Goal: Task Accomplishment & Management: Complete application form

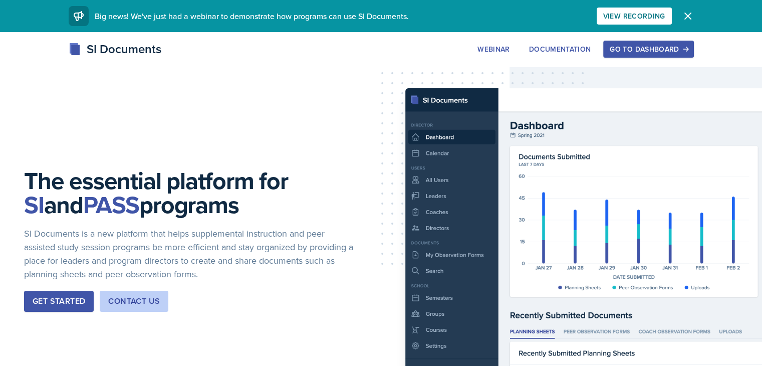
click at [48, 301] on div "Get Started" at bounding box center [59, 301] width 53 height 12
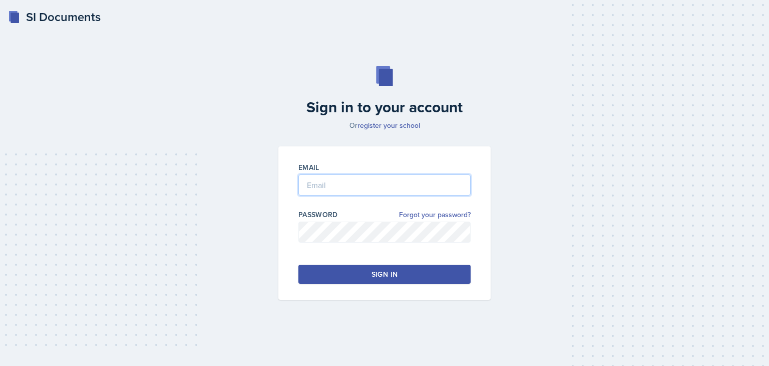
type input "Sma7697@mavs.uta.edu"
click at [336, 272] on button "Sign in" at bounding box center [385, 273] width 172 height 19
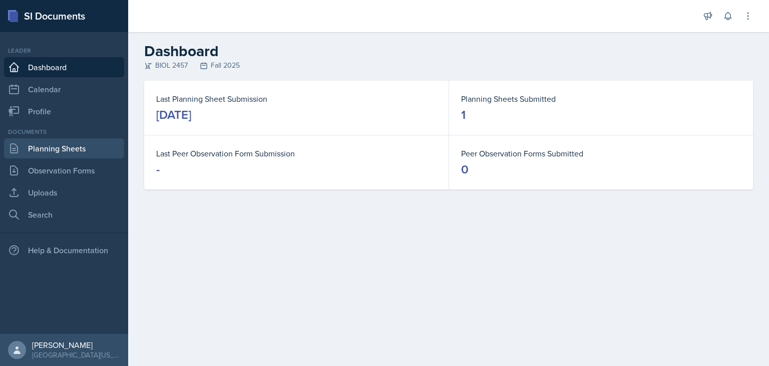
click at [88, 152] on link "Planning Sheets" at bounding box center [64, 148] width 120 height 20
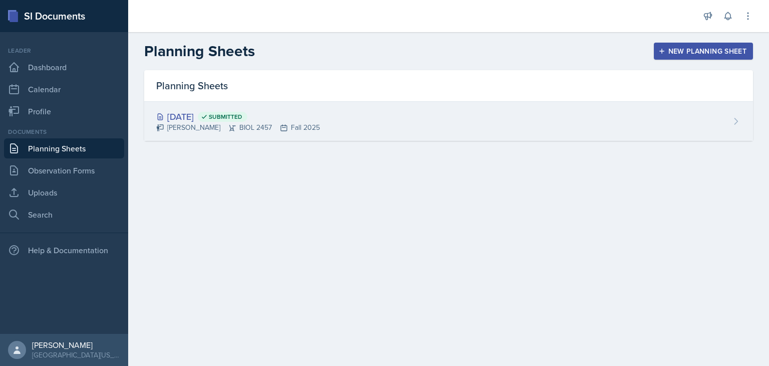
click at [173, 119] on div "[DATE] Submitted" at bounding box center [238, 117] width 164 height 14
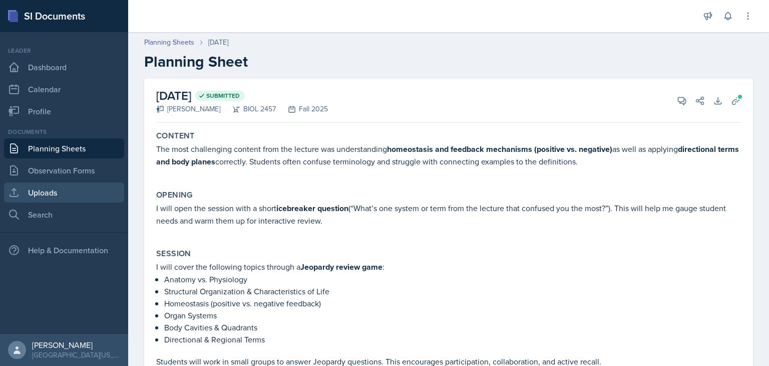
click at [62, 191] on link "Uploads" at bounding box center [64, 192] width 120 height 20
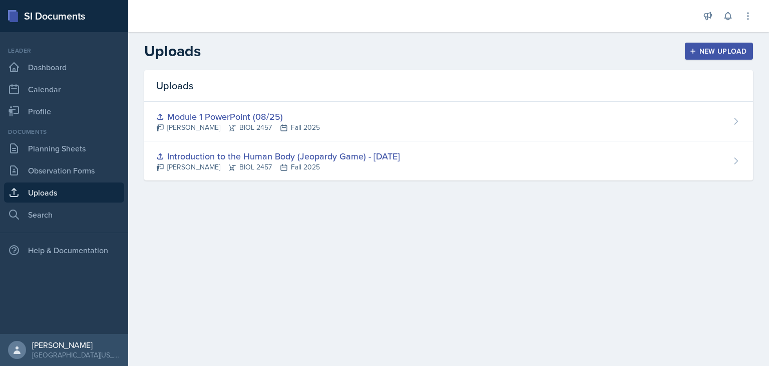
click at [710, 55] on div "New Upload" at bounding box center [720, 51] width 56 height 8
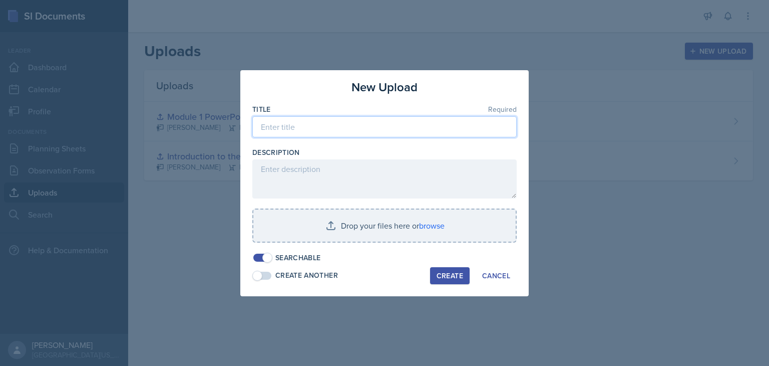
click at [317, 128] on input at bounding box center [384, 126] width 264 height 21
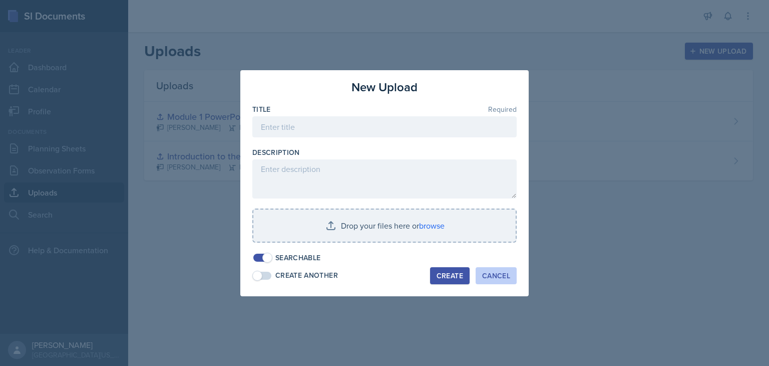
click at [500, 271] on div "Cancel" at bounding box center [496, 275] width 28 height 8
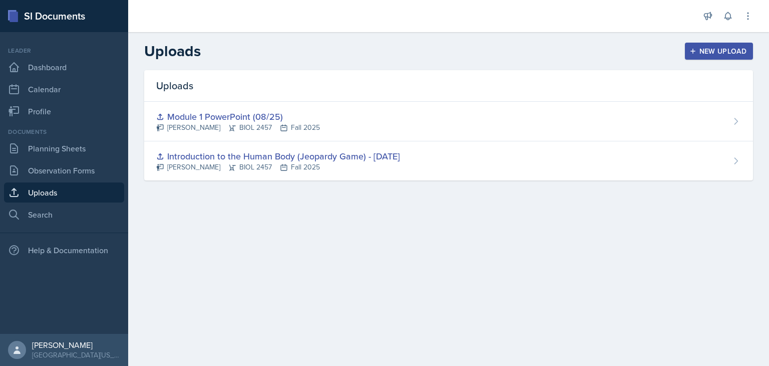
click at [721, 52] on div "New Upload" at bounding box center [720, 51] width 56 height 8
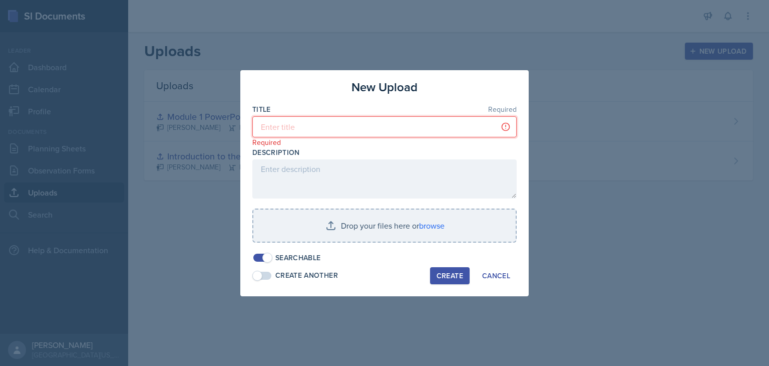
click at [348, 126] on input at bounding box center [384, 126] width 264 height 21
click at [571, 115] on div at bounding box center [384, 183] width 769 height 366
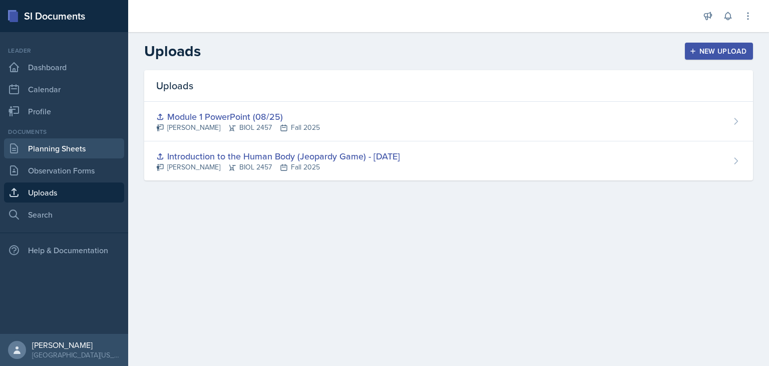
click at [68, 149] on link "Planning Sheets" at bounding box center [64, 148] width 120 height 20
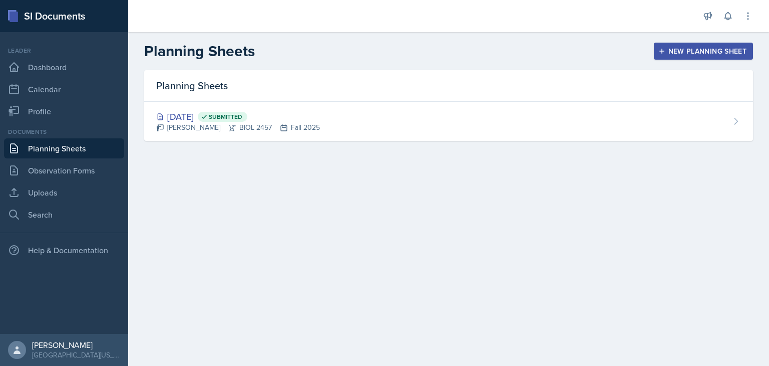
click at [708, 47] on div "New Planning Sheet" at bounding box center [704, 51] width 86 height 8
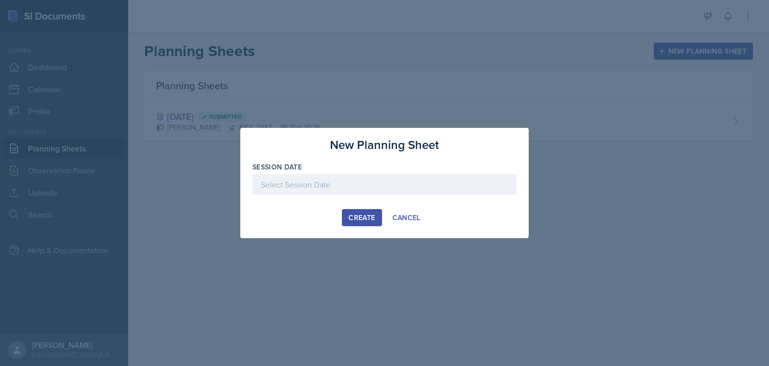
click at [311, 183] on div at bounding box center [384, 184] width 264 height 21
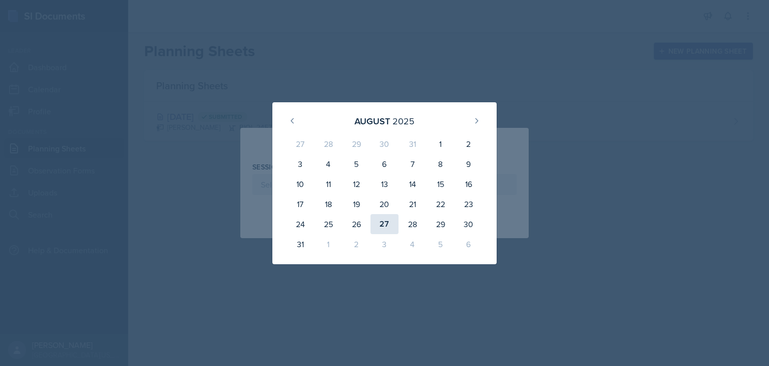
click at [383, 221] on div "27" at bounding box center [385, 224] width 28 height 20
type input "[DATE]"
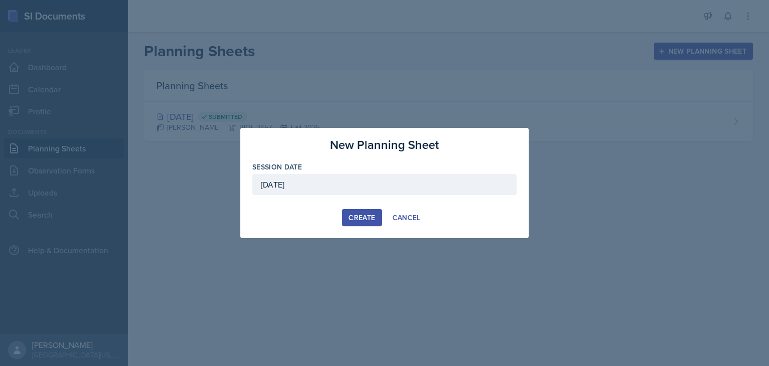
click at [368, 219] on div "Create" at bounding box center [362, 217] width 27 height 8
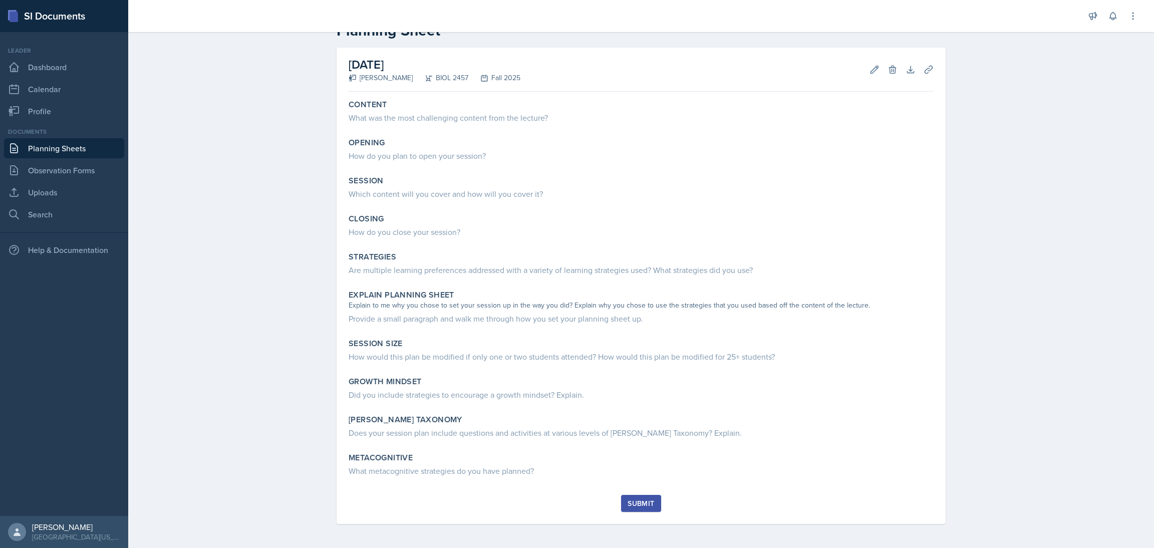
scroll to position [31, 0]
drag, startPoint x: 923, startPoint y: 2, endPoint x: 285, endPoint y: 293, distance: 701.8
click at [285, 293] on div "Planning Sheets [DATE] Planning Sheet [DATE] [PERSON_NAME] BIOL 2457 Fall 2025 …" at bounding box center [641, 272] width 1026 height 552
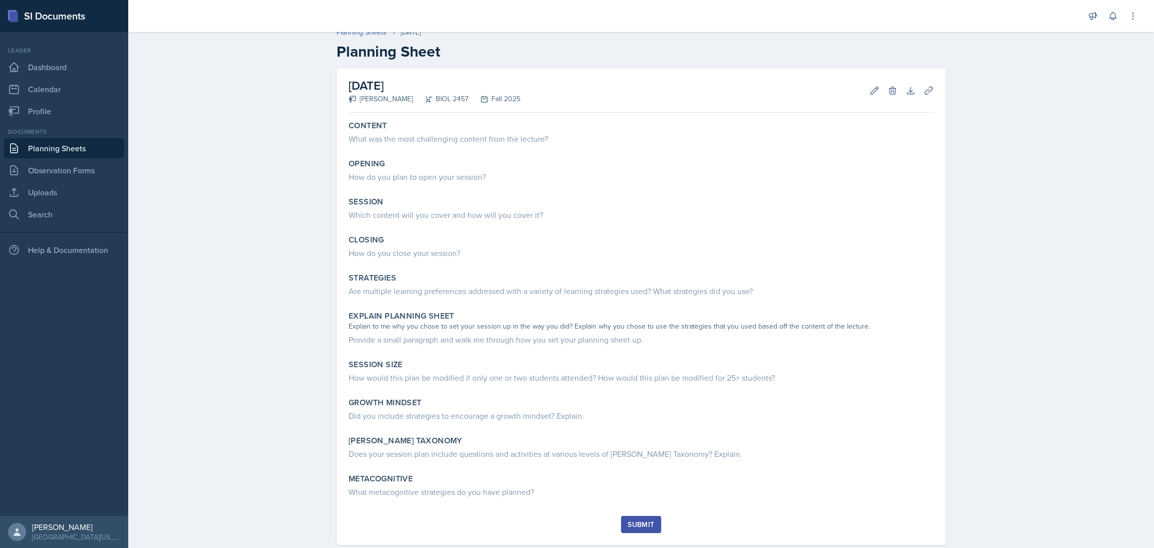
scroll to position [0, 0]
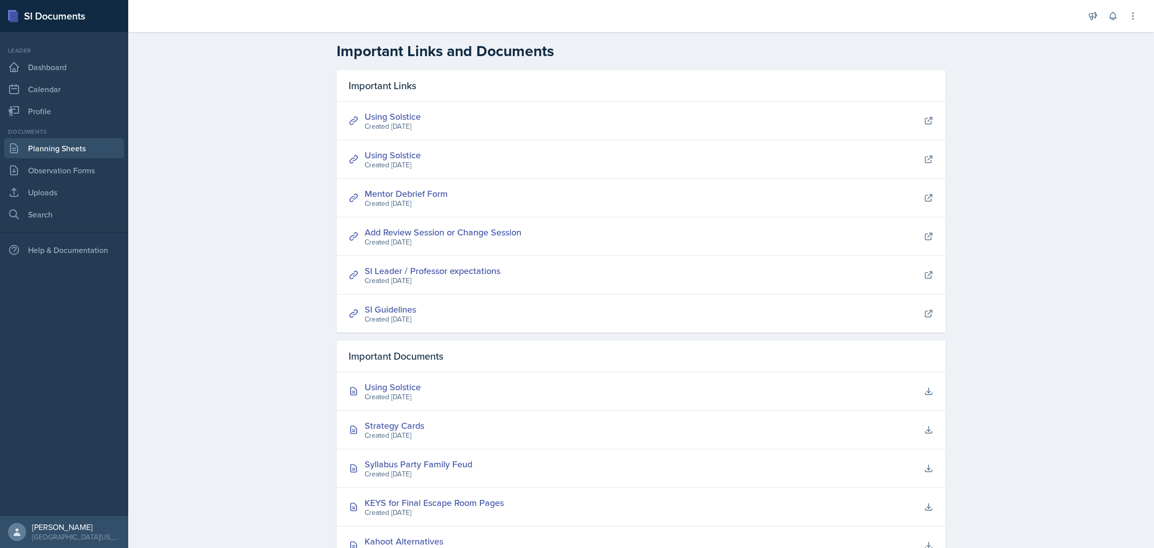
click at [61, 141] on link "Planning Sheets" at bounding box center [64, 148] width 120 height 20
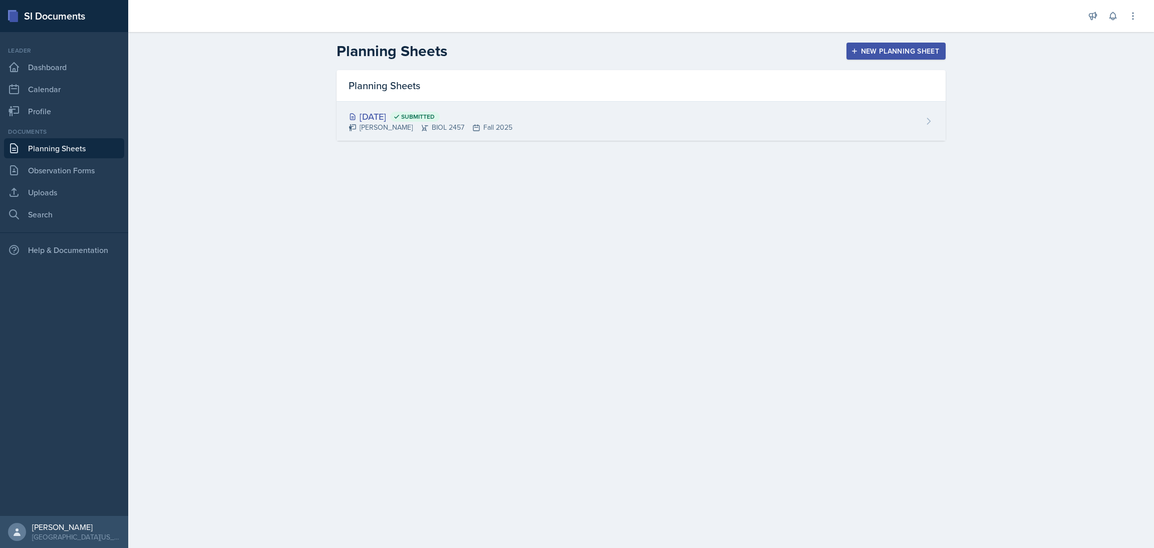
click at [381, 112] on div "[DATE] Submitted" at bounding box center [431, 117] width 164 height 14
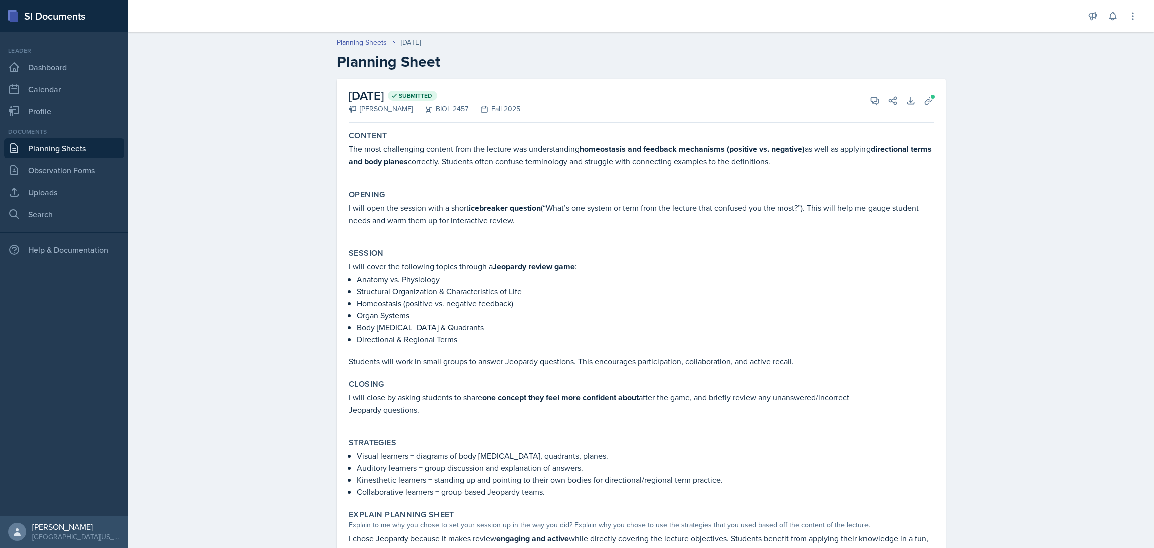
click at [77, 154] on link "Planning Sheets" at bounding box center [64, 148] width 120 height 20
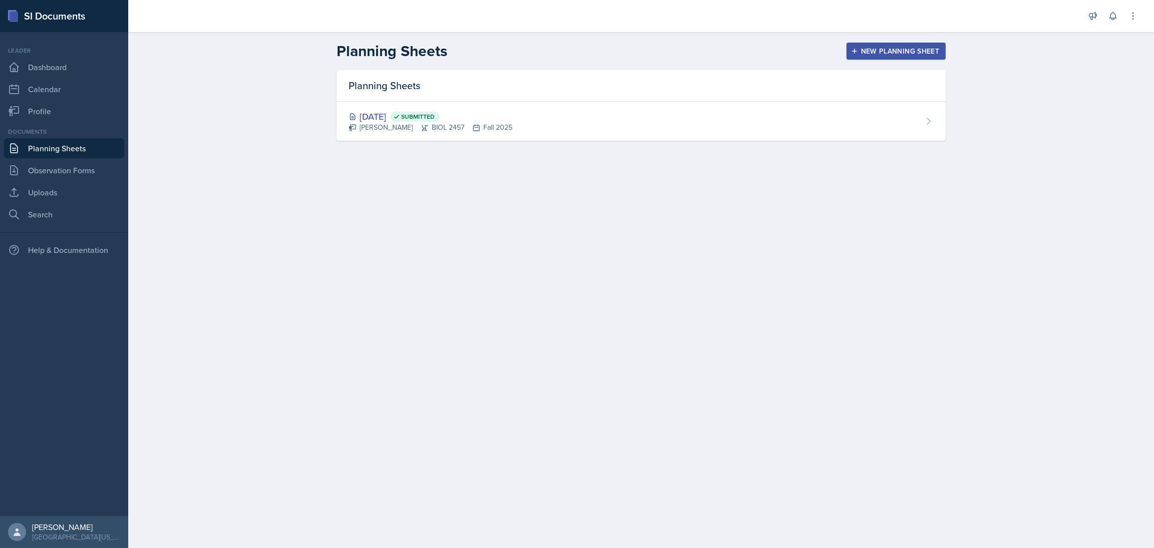
click at [886, 44] on button "New Planning Sheet" at bounding box center [896, 51] width 99 height 17
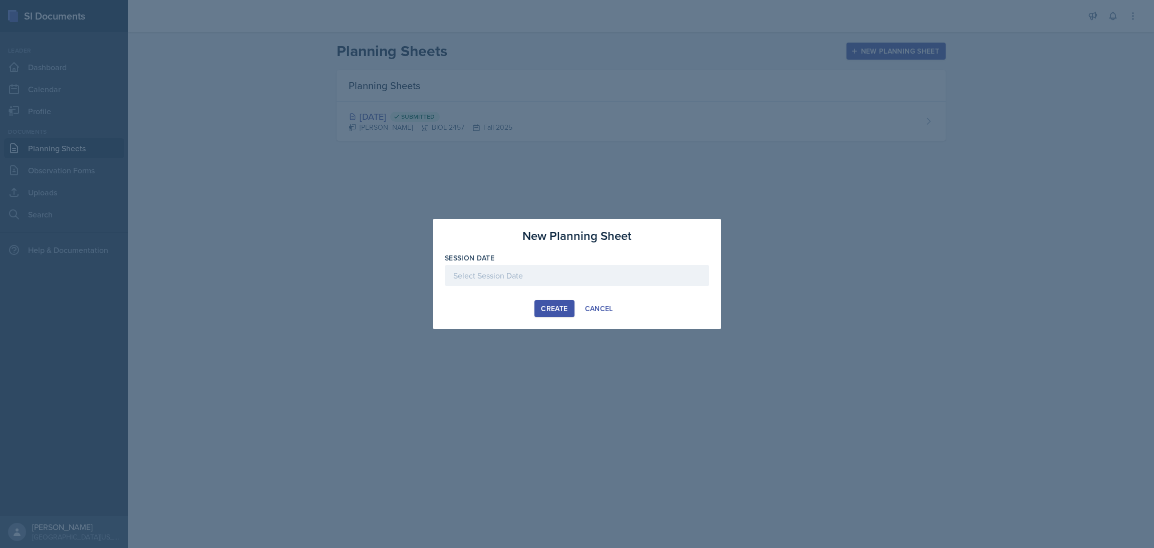
click at [530, 277] on div at bounding box center [577, 275] width 264 height 21
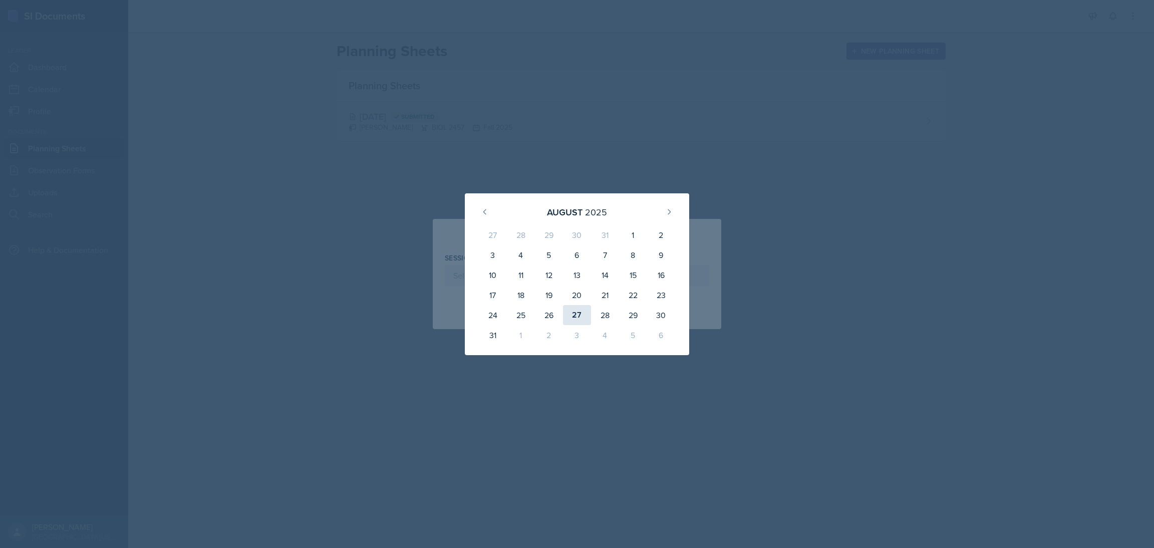
click at [577, 317] on div "27" at bounding box center [577, 315] width 28 height 20
type input "[DATE]"
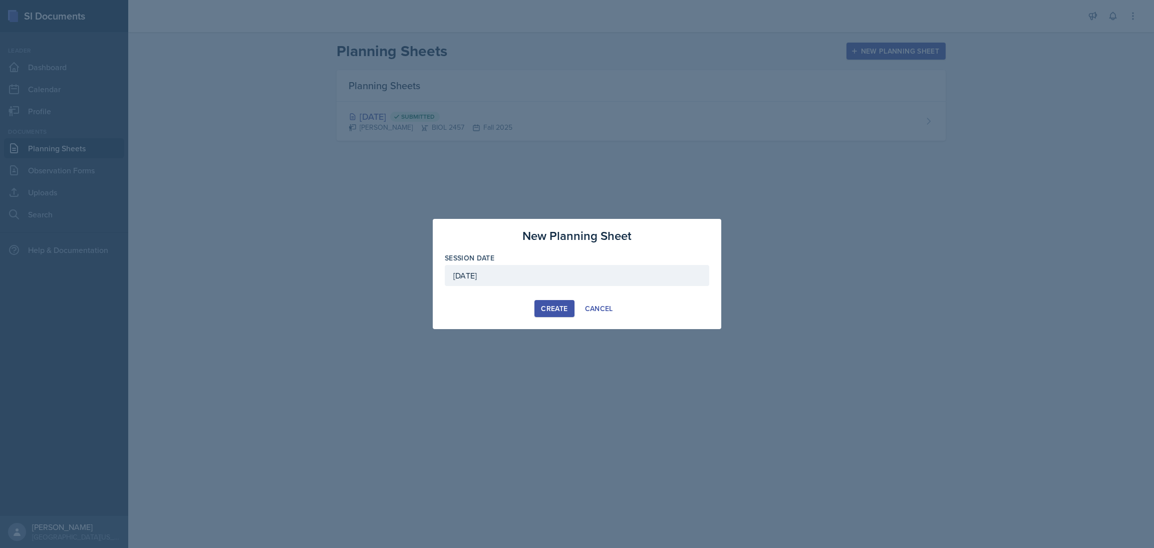
click at [558, 305] on div "Create" at bounding box center [554, 309] width 27 height 8
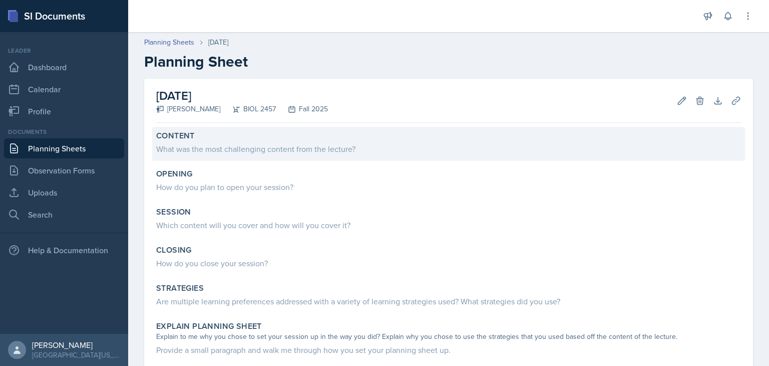
drag, startPoint x: 1153, startPoint y: 0, endPoint x: 207, endPoint y: 153, distance: 958.0
click at [207, 153] on div "What was the most challenging content from the lecture?" at bounding box center [448, 149] width 585 height 12
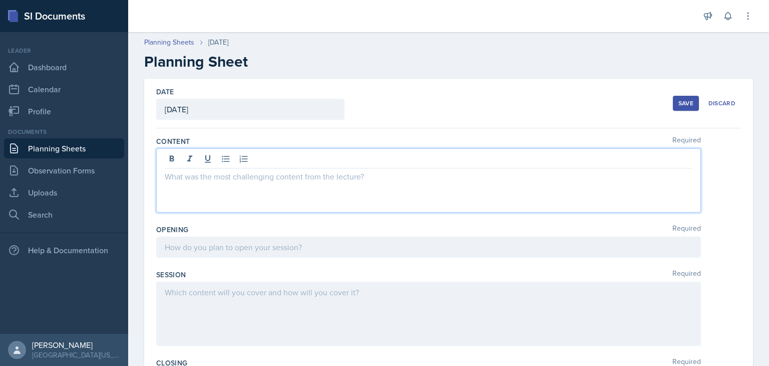
click at [207, 153] on div at bounding box center [428, 180] width 545 height 64
click at [198, 175] on p at bounding box center [429, 176] width 528 height 12
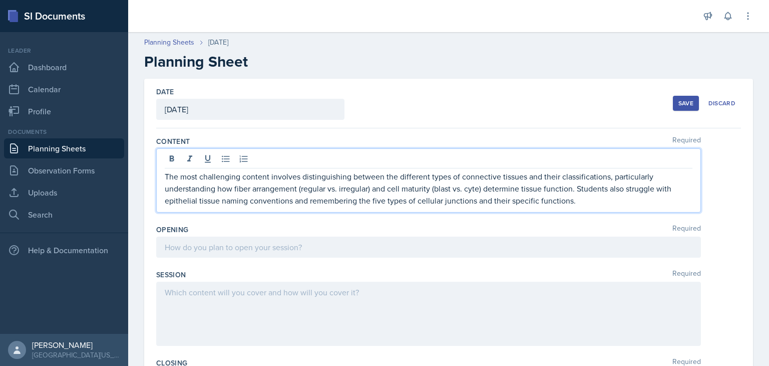
click at [371, 138] on div "Content Required" at bounding box center [448, 141] width 585 height 10
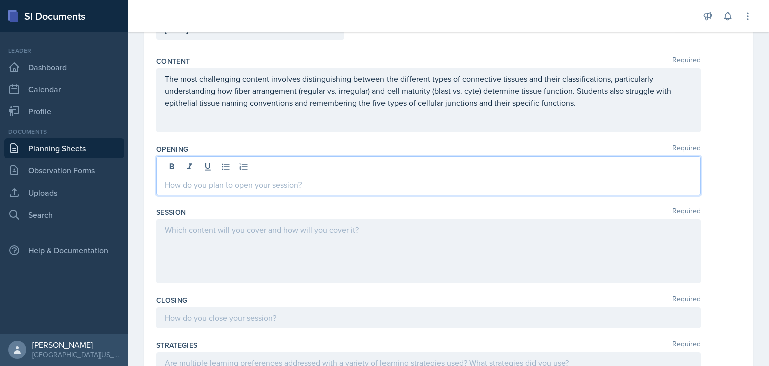
click at [334, 178] on p at bounding box center [429, 184] width 528 height 12
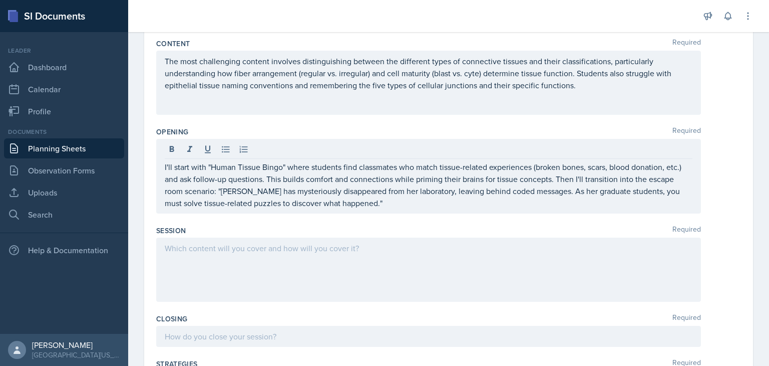
click at [206, 265] on div at bounding box center [428, 269] width 545 height 64
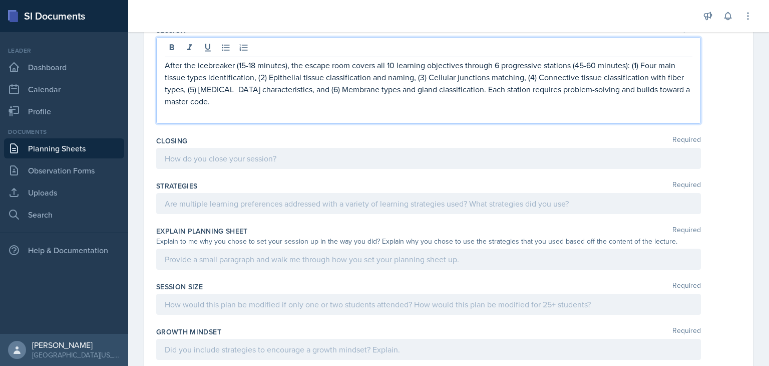
scroll to position [282, 0]
click at [248, 152] on p at bounding box center [429, 157] width 528 height 12
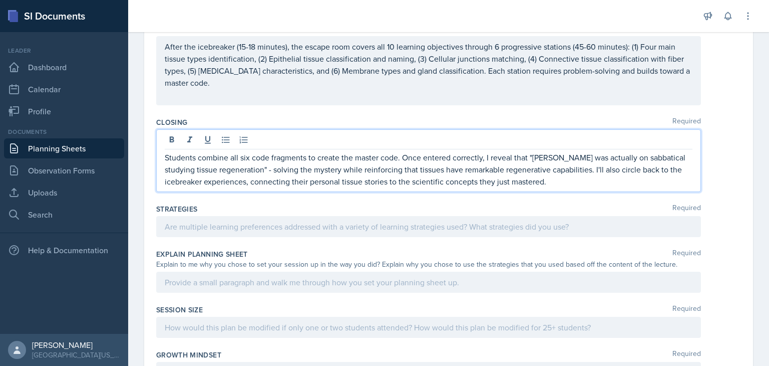
click at [200, 226] on div at bounding box center [428, 226] width 545 height 21
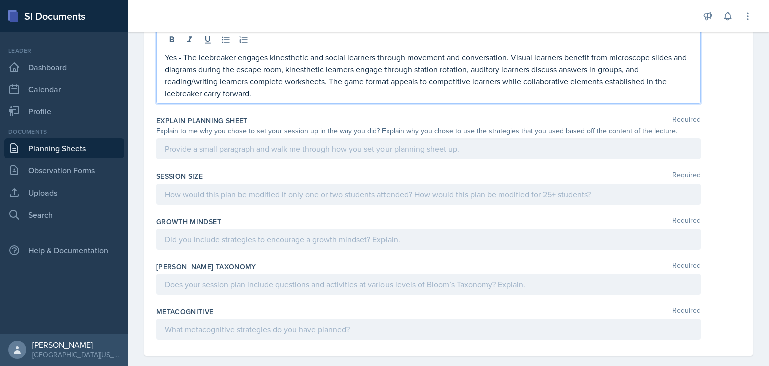
scroll to position [454, 0]
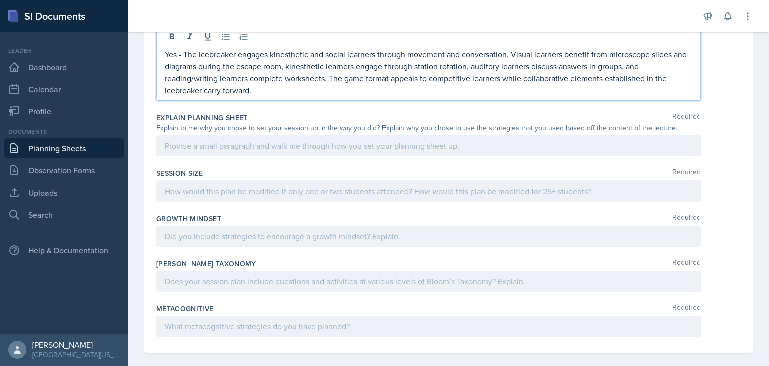
click at [272, 144] on p at bounding box center [429, 146] width 528 height 12
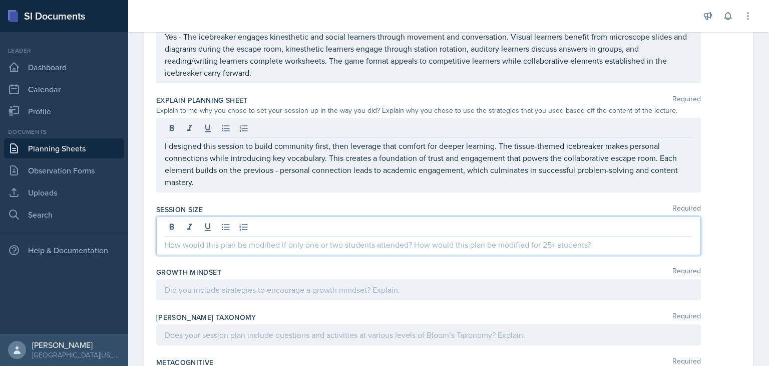
click at [220, 227] on div at bounding box center [428, 235] width 545 height 39
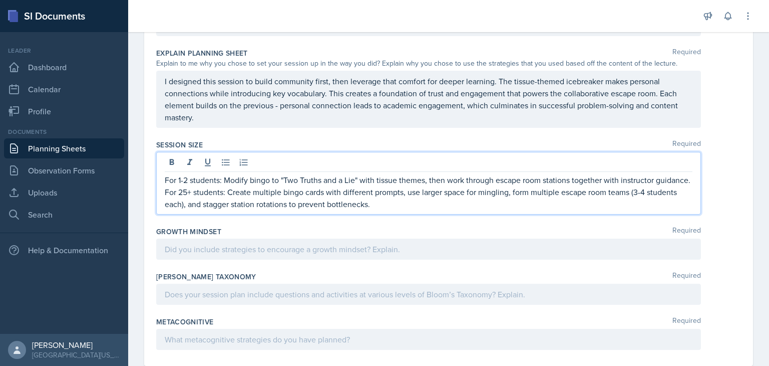
scroll to position [523, 0]
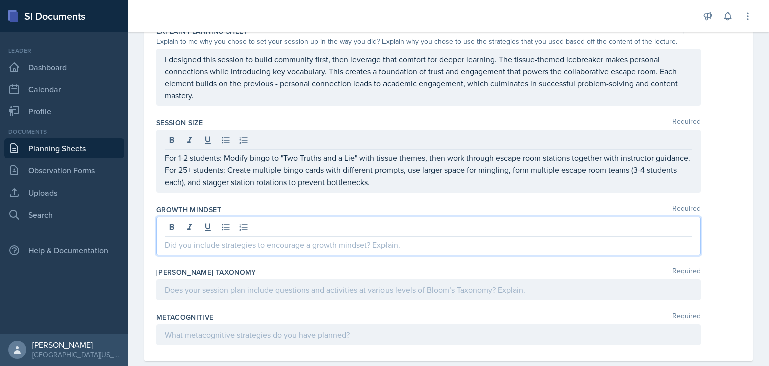
click at [244, 238] on p at bounding box center [429, 244] width 528 height 12
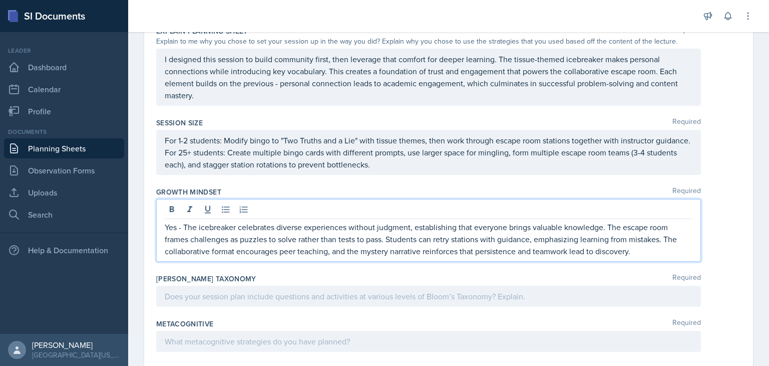
scroll to position [547, 0]
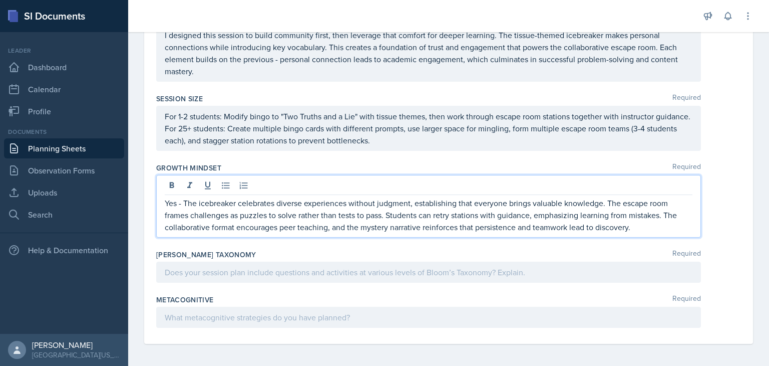
click at [234, 267] on p at bounding box center [429, 272] width 528 height 12
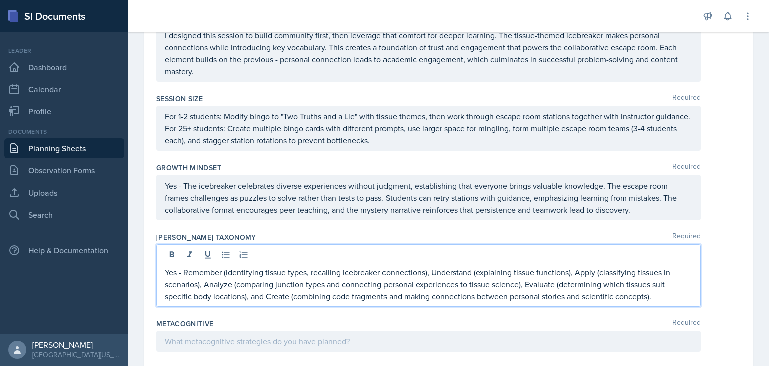
scroll to position [571, 0]
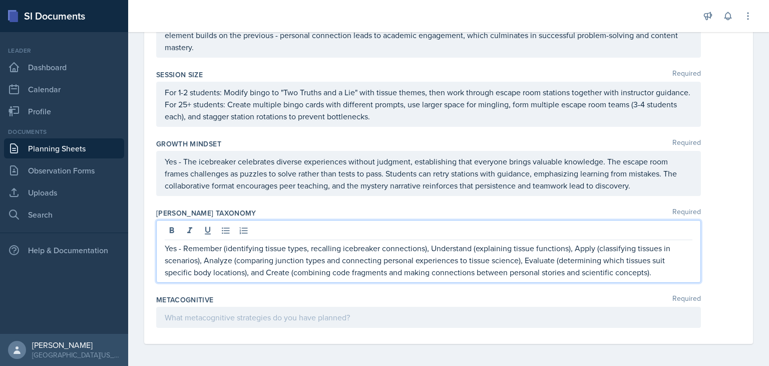
click at [306, 316] on p at bounding box center [429, 317] width 528 height 12
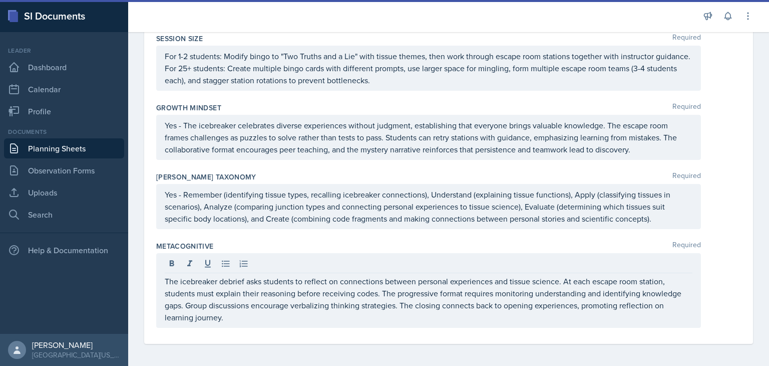
scroll to position [0, 0]
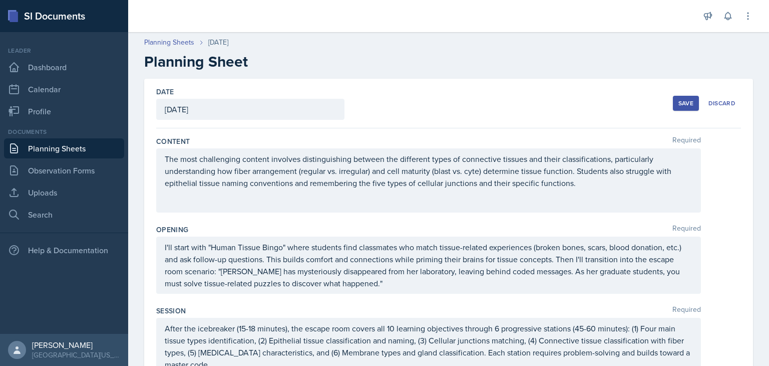
click at [165, 172] on p "The most challenging content involves distinguishing between the different type…" at bounding box center [429, 171] width 528 height 36
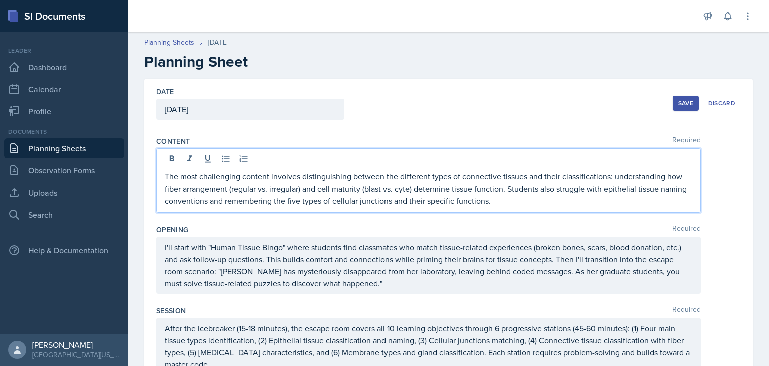
click at [409, 121] on div "Date [DATE] [DATE] 27 28 29 30 31 1 2 3 4 5 6 7 8 9 10 11 12 13 14 15 16 17 18 …" at bounding box center [448, 104] width 585 height 50
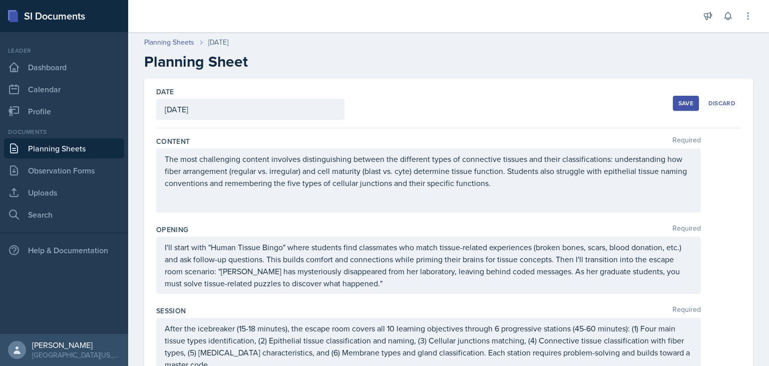
click at [590, 248] on div "I'll start with "Human Tissue Bingo" where students find classmates who match t…" at bounding box center [428, 264] width 545 height 57
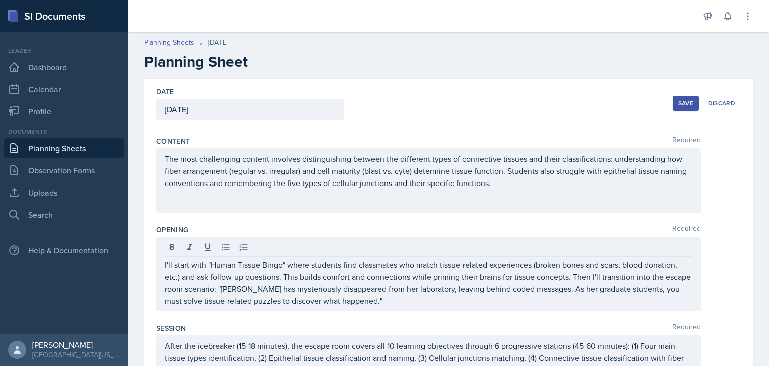
click at [722, 275] on div "I'll start with "Human Tissue Bingo" where students find classmates who match t…" at bounding box center [448, 273] width 585 height 75
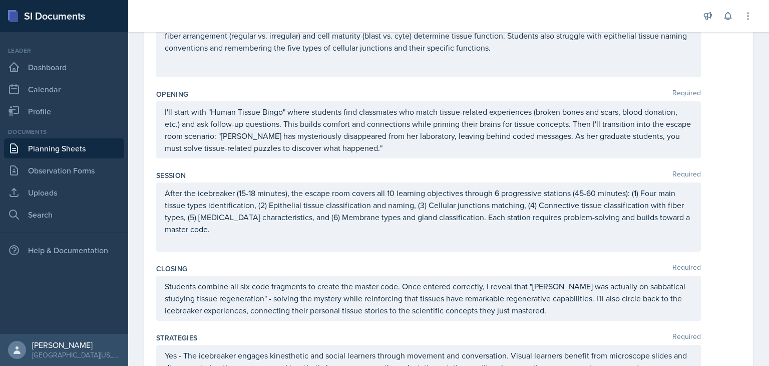
scroll to position [138, 0]
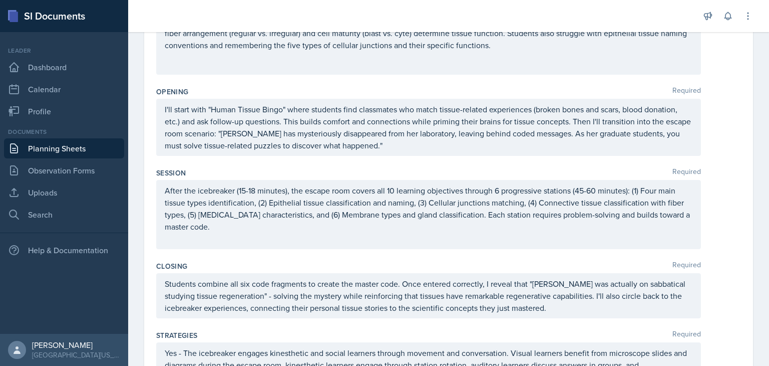
click at [291, 191] on div "After the icebreaker (15-18 minutes), the escape room covers all 10 learning ob…" at bounding box center [428, 214] width 545 height 69
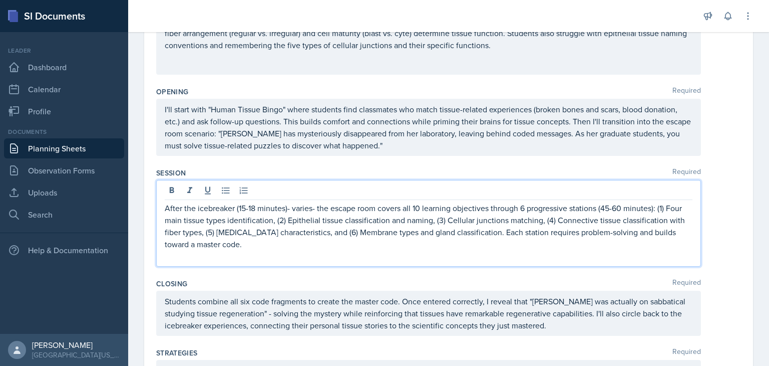
click at [292, 208] on p "After the icebreaker (15-18 minutes)- varies- the escape room covers all 10 lea…" at bounding box center [429, 226] width 528 height 48
click at [316, 209] on p "After the icebreaker (15-18 minutes)-varies- the escape room covers all 10 lear…" at bounding box center [429, 226] width 528 height 48
click at [317, 221] on p "After the icebreaker (15-18 minutes)-varies-the escape room covers all 10 learn…" at bounding box center [429, 226] width 528 height 48
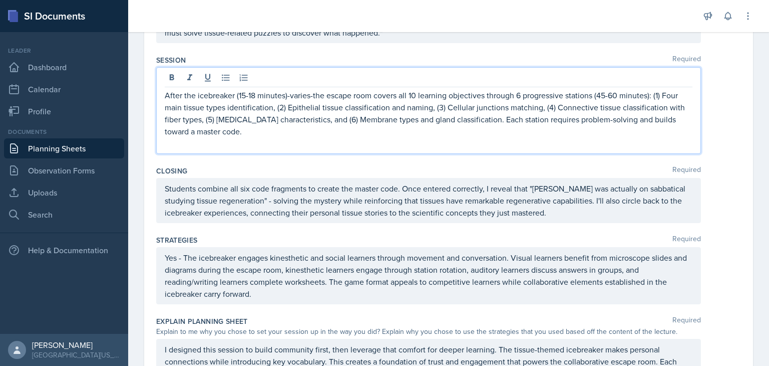
scroll to position [252, 0]
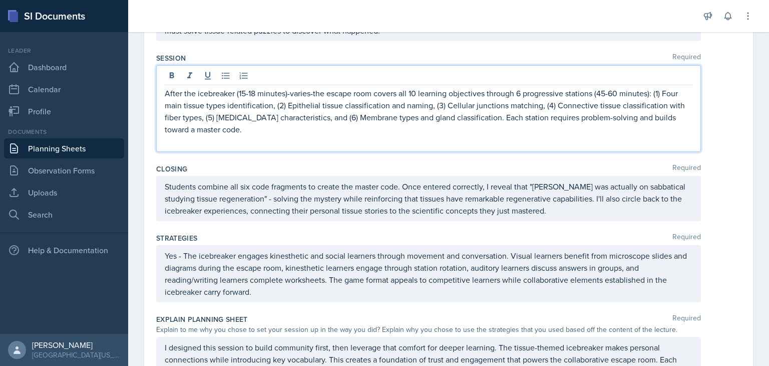
click at [487, 187] on p "Students combine all six code fragments to create the master code. Once entered…" at bounding box center [429, 198] width 528 height 36
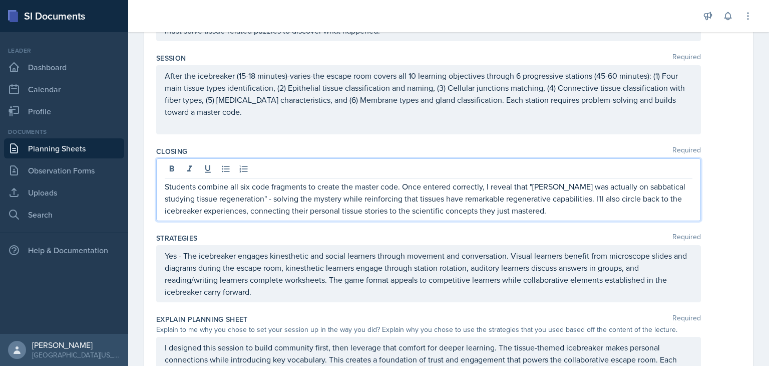
click at [492, 187] on p "Students combine all six code fragments to create the master code. Once entered…" at bounding box center [429, 198] width 528 height 36
click at [488, 189] on p "Students combine all six code fragments to create the master code. Once entered…" at bounding box center [429, 198] width 528 height 36
click at [504, 187] on p "Students combine all six code fragments to create the master code. Once entered…" at bounding box center [429, 198] width 528 height 36
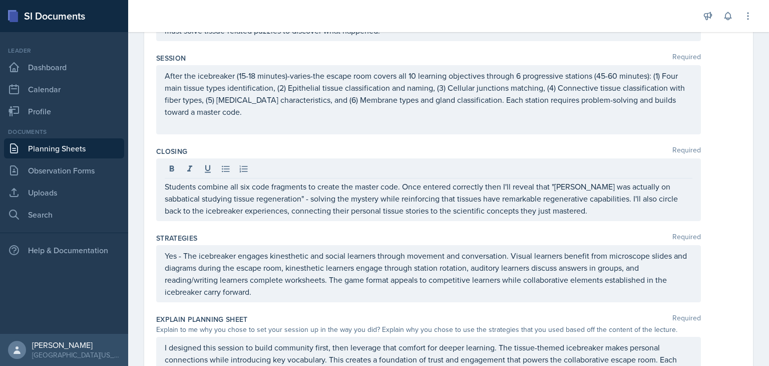
click at [716, 245] on div "Yes - The icebreaker engages kinesthetic and social learners through movement a…" at bounding box center [448, 273] width 585 height 57
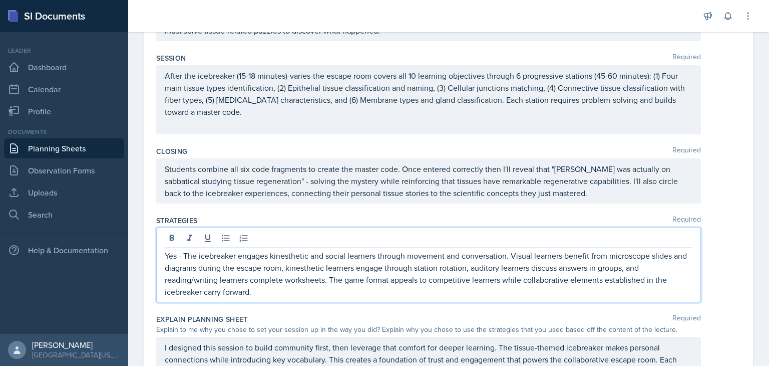
click at [470, 240] on div "Yes - The icebreaker engages kinesthetic and social learners through movement a…" at bounding box center [428, 264] width 545 height 75
click at [303, 269] on p "Yes - The icebreaker engages kinesthetic and social learners through movement a…" at bounding box center [429, 273] width 528 height 48
click at [305, 267] on p "Yes - The icebreaker engages kinesthetic and social learners through movement a…" at bounding box center [429, 273] width 528 height 48
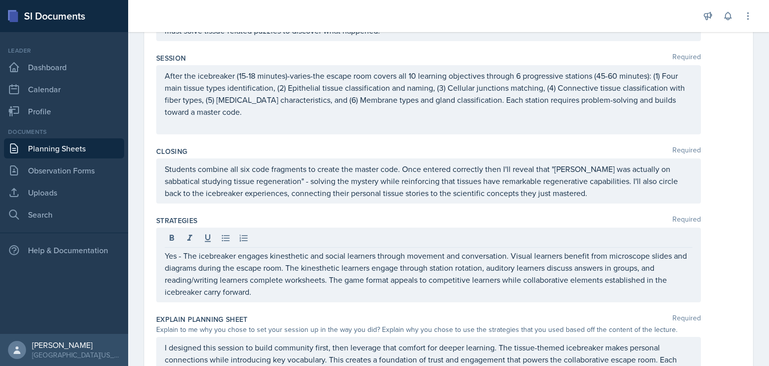
click at [727, 283] on div "Yes - The icebreaker engages kinesthetic and social learners through movement a…" at bounding box center [448, 264] width 585 height 75
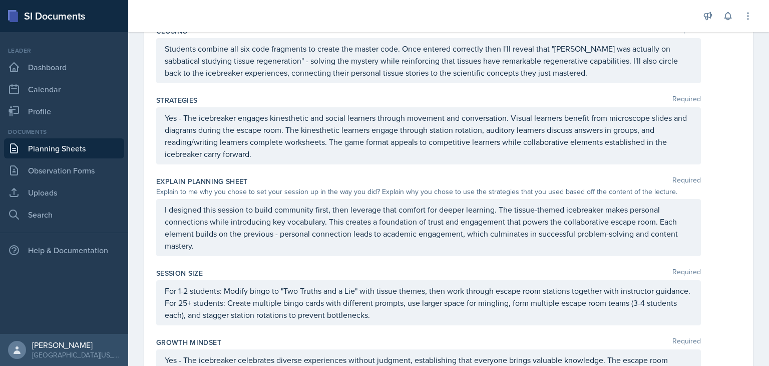
scroll to position [375, 0]
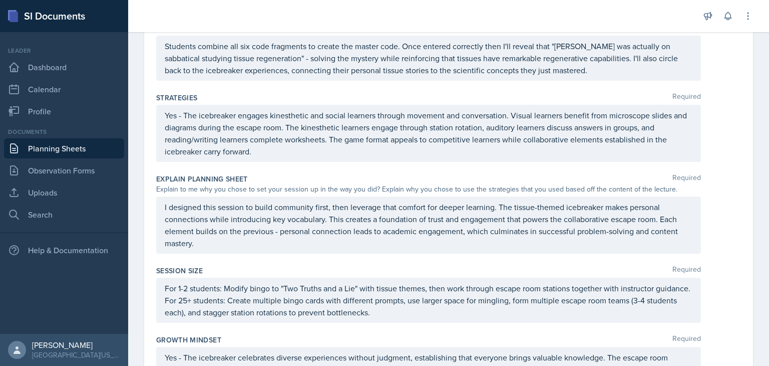
click at [335, 208] on p "I designed this session to build community first, then leverage that comfort fo…" at bounding box center [429, 225] width 528 height 48
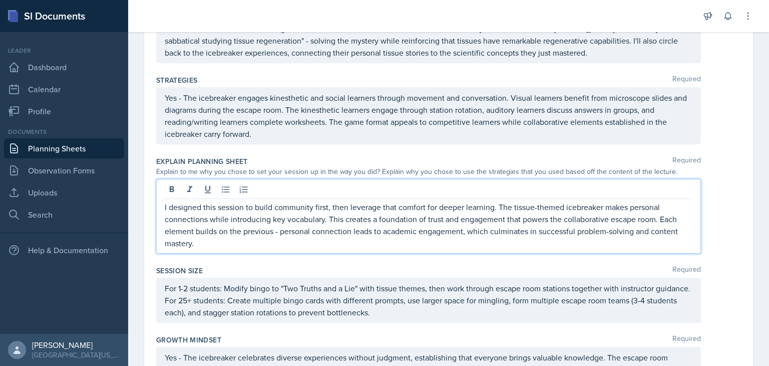
click at [332, 209] on p "I designed this session to build community first, then leverage that comfort fo…" at bounding box center [429, 225] width 528 height 48
click at [382, 206] on p "I designed this session to build community first and foremost. then leverage th…" at bounding box center [429, 225] width 528 height 48
click at [400, 209] on p "I designed this session to build community first and foremost. Then leverage th…" at bounding box center [429, 225] width 528 height 48
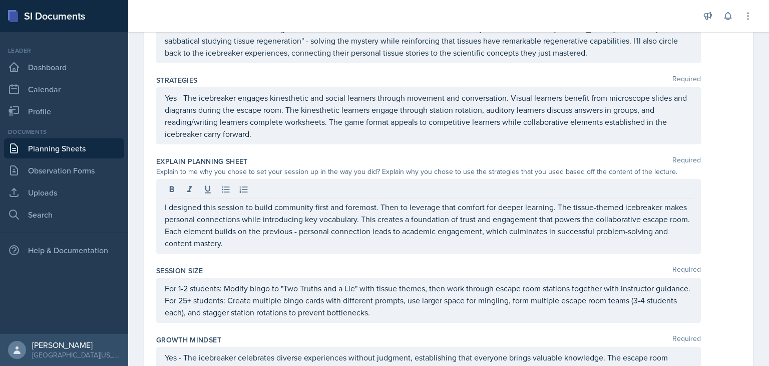
click at [721, 238] on div "I designed this session to build community first and foremost. Then to leverage…" at bounding box center [448, 216] width 585 height 75
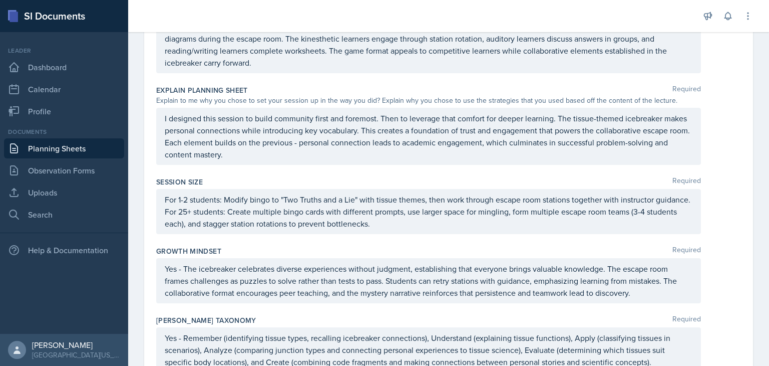
scroll to position [474, 0]
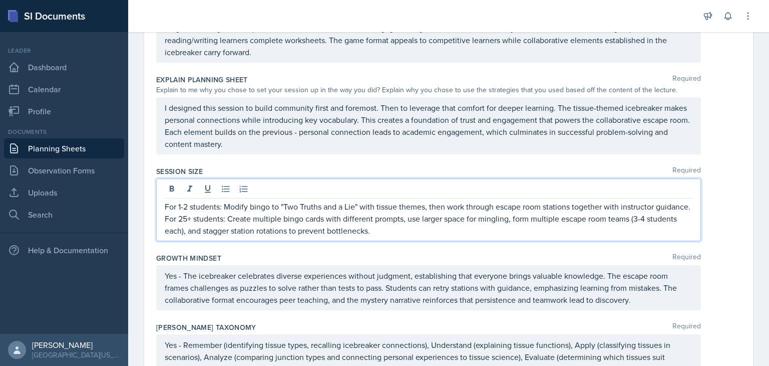
click at [429, 189] on div "For 1-2 students: Modify bingo to "Two Truths and a Lie" with tissue themes, th…" at bounding box center [428, 209] width 545 height 63
click at [472, 206] on p "For 1-2 students: Modify bingo to "Two Truths and a Lie" with tissue themes/dis…" at bounding box center [429, 218] width 528 height 36
click at [490, 209] on p "For 1-2 students: Modify bingo to "Two Truths and a Lie" with tissue themes/dis…" at bounding box center [429, 218] width 528 height 36
click at [528, 208] on p "For 1-2 students: Modify bingo to "Two Truths and a Lie" with tissue themes/dis…" at bounding box center [429, 218] width 528 height 36
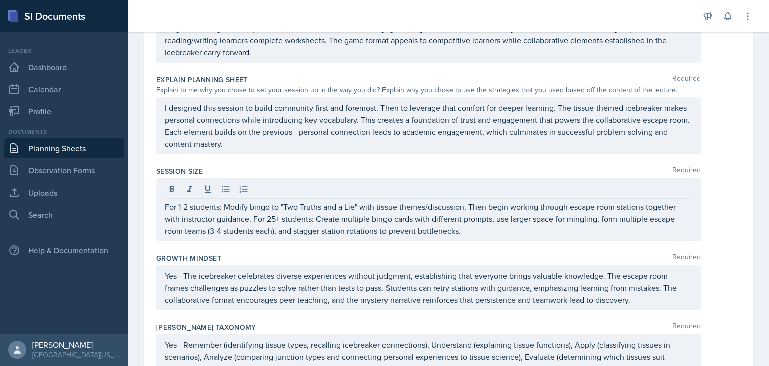
click at [700, 241] on div "Session Size Required For 1-2 students: Modify bingo to "Two Truths and a Lie" …" at bounding box center [448, 205] width 585 height 87
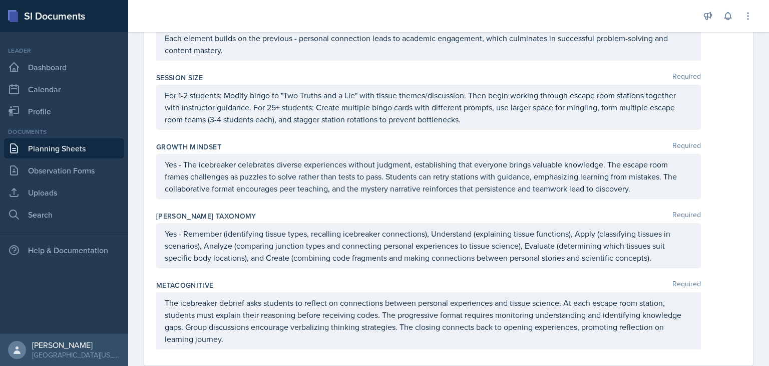
scroll to position [577, 0]
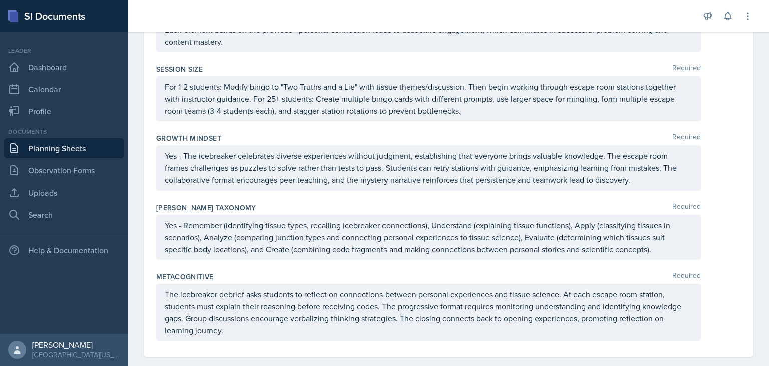
click at [416, 155] on p "Yes - The icebreaker celebrates diverse experiences without judgment, establish…" at bounding box center [429, 168] width 528 height 36
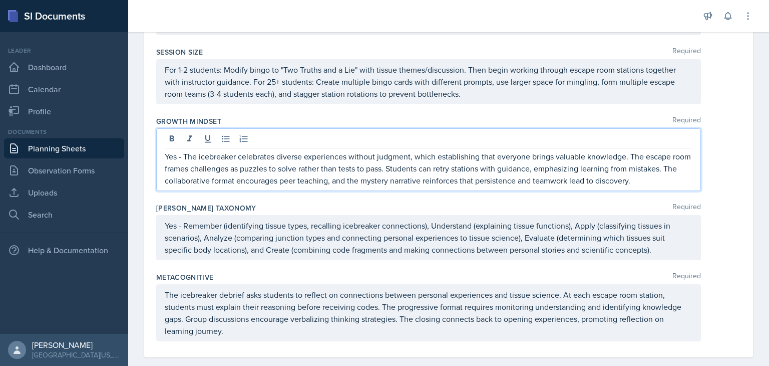
click at [479, 158] on p "Yes - The icebreaker celebrates diverse experiences without judgment, which est…" at bounding box center [429, 168] width 528 height 36
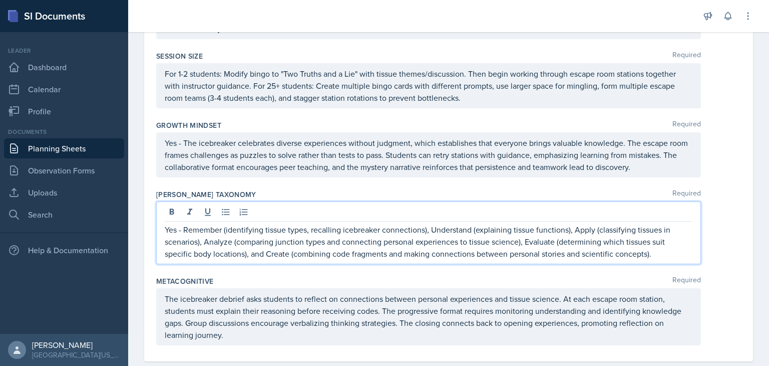
click at [311, 212] on div "Yes - Remember (identifying tissue types, recalling icebreaker connections), Un…" at bounding box center [428, 232] width 545 height 63
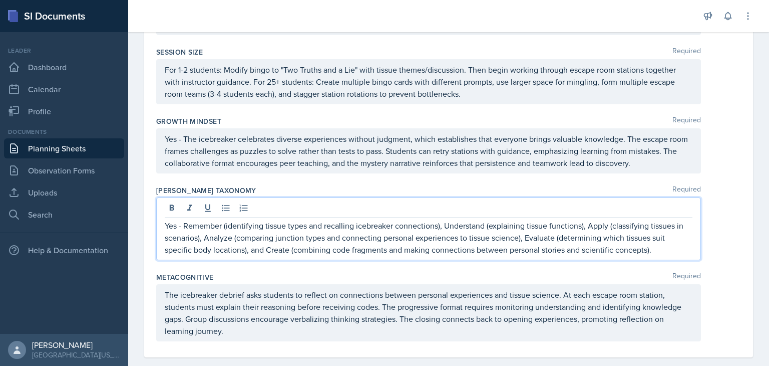
click at [730, 235] on div "Yes - Remember (identifying tissue types and recalling icebreaker connections),…" at bounding box center [448, 228] width 585 height 63
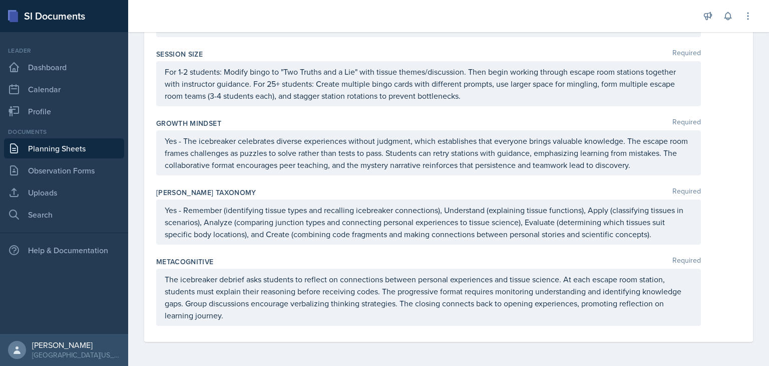
scroll to position [590, 0]
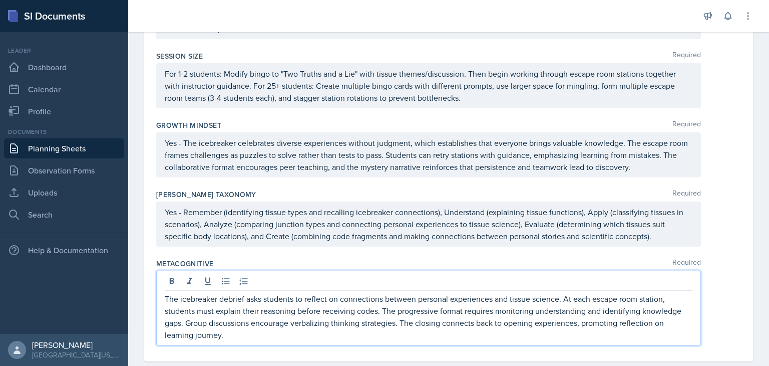
click at [668, 293] on p "The icebreaker debrief asks students to reflect on connections between personal…" at bounding box center [429, 317] width 528 height 48
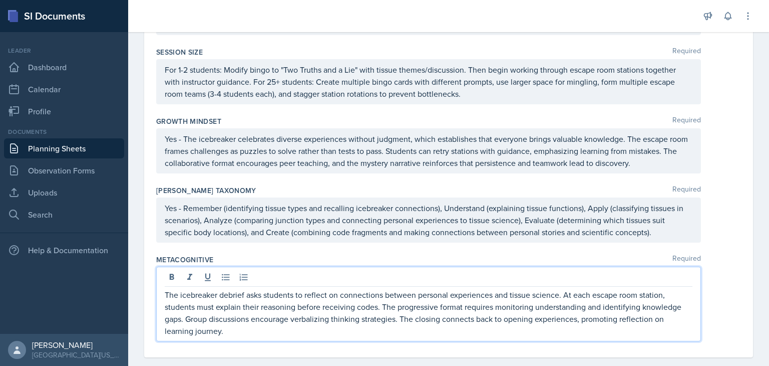
click at [667, 289] on p "The icebreaker debrief asks students to reflect on connections between personal…" at bounding box center [429, 313] width 528 height 48
click at [199, 306] on p "The icebreaker debrief asks students to reflect on connections between personal…" at bounding box center [429, 313] width 528 height 48
click at [216, 307] on p "The icebreaker debrief asks students to reflect on connections between personal…" at bounding box center [429, 313] width 528 height 48
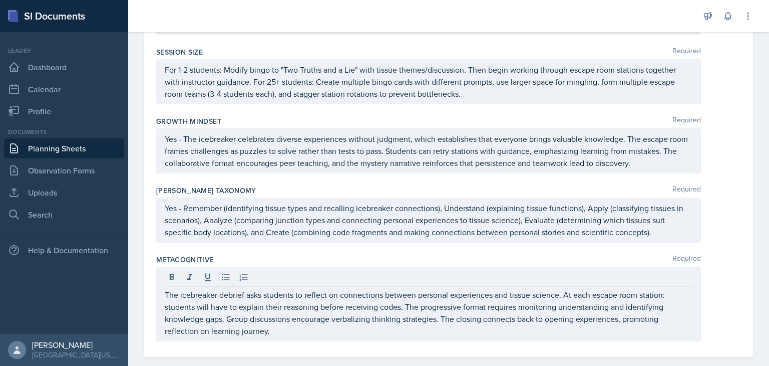
click at [721, 285] on div "The icebreaker debrief asks students to reflect on connections between personal…" at bounding box center [448, 303] width 585 height 75
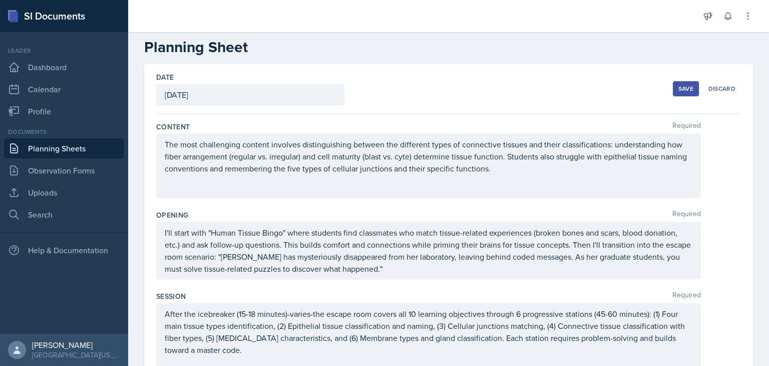
scroll to position [0, 0]
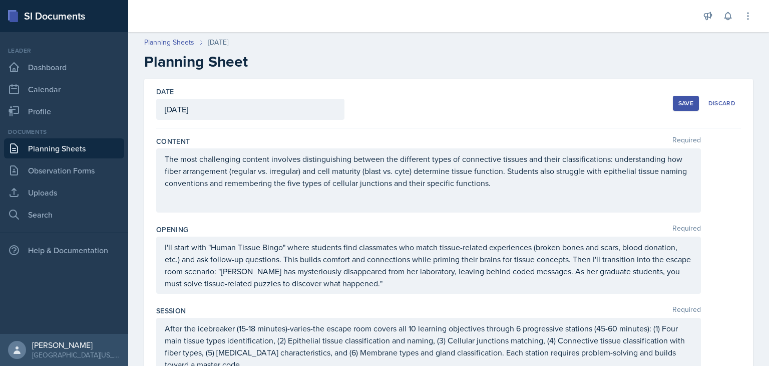
click at [688, 100] on button "Save" at bounding box center [686, 103] width 26 height 15
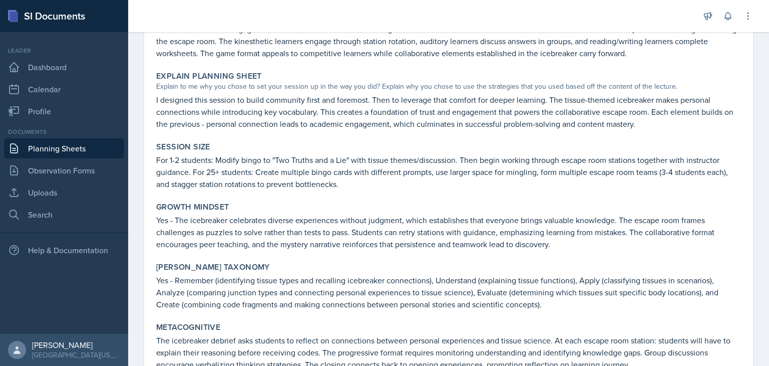
scroll to position [455, 0]
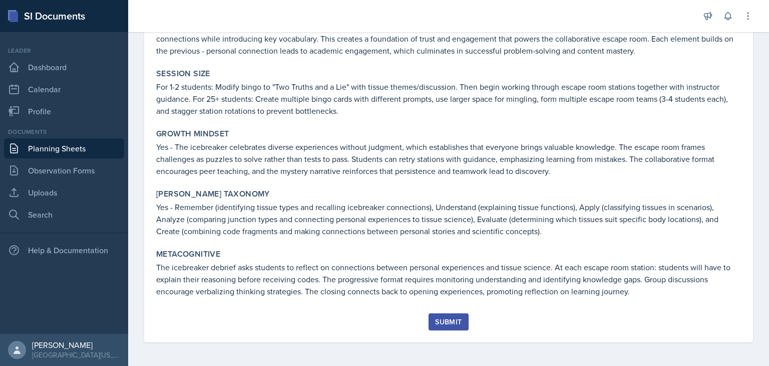
click at [443, 325] on div "Submit" at bounding box center [448, 322] width 27 height 8
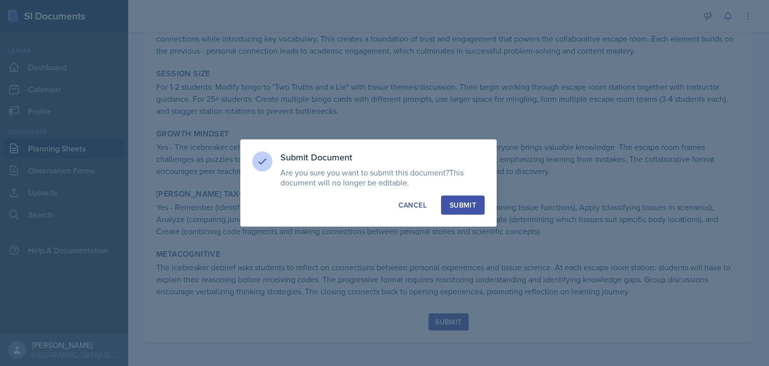
click at [463, 202] on div "Submit" at bounding box center [463, 205] width 27 height 10
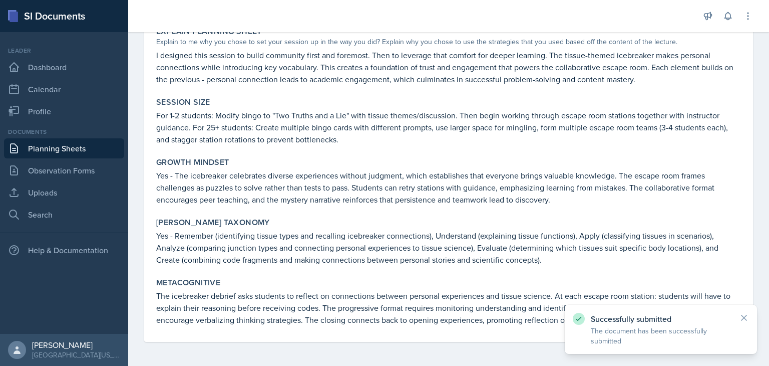
scroll to position [427, 0]
click at [70, 71] on link "Dashboard" at bounding box center [64, 67] width 120 height 20
